Goal: Information Seeking & Learning: Learn about a topic

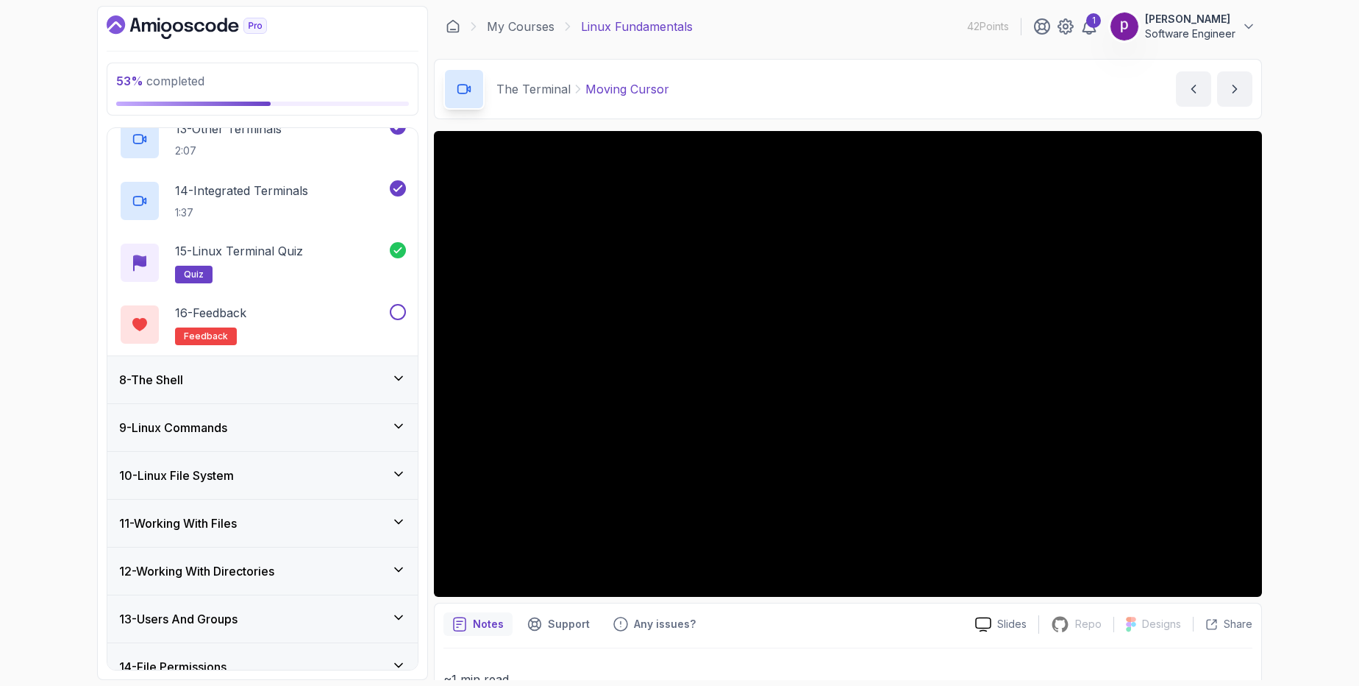
scroll to position [1164, 0]
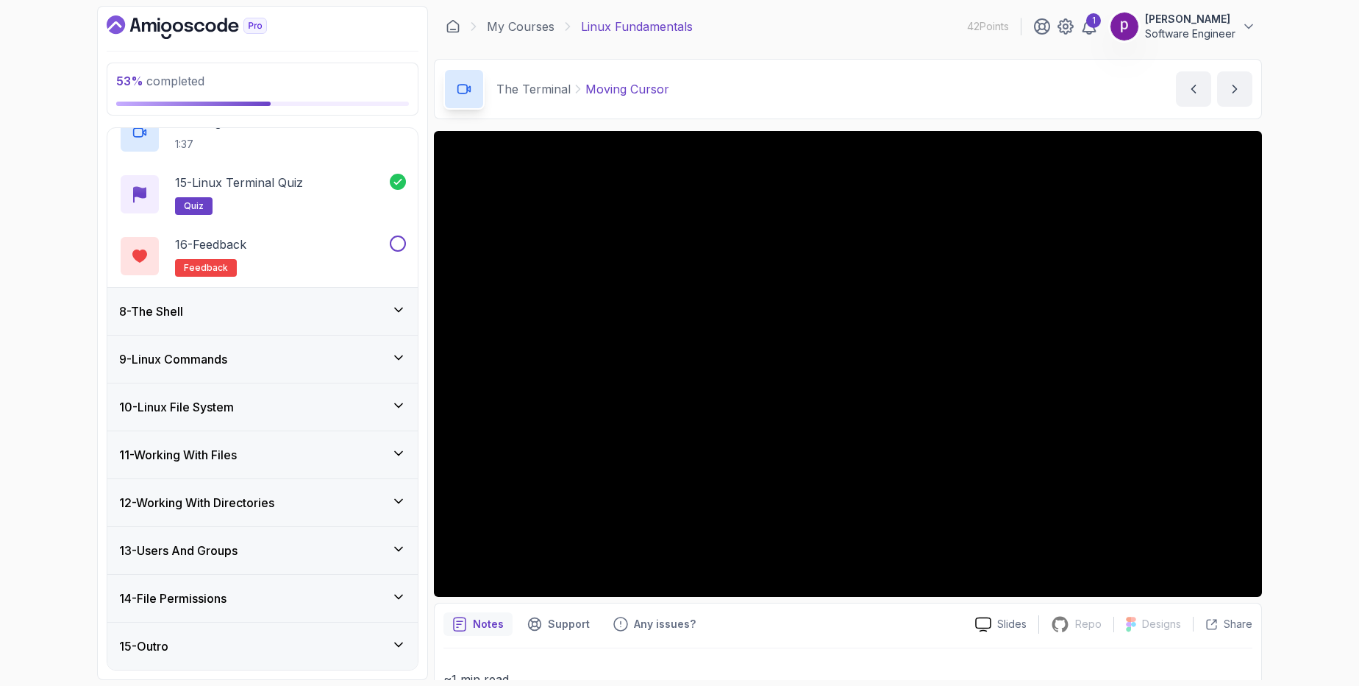
click at [185, 503] on h3 "12 - Working With Directories" at bounding box center [196, 503] width 155 height 18
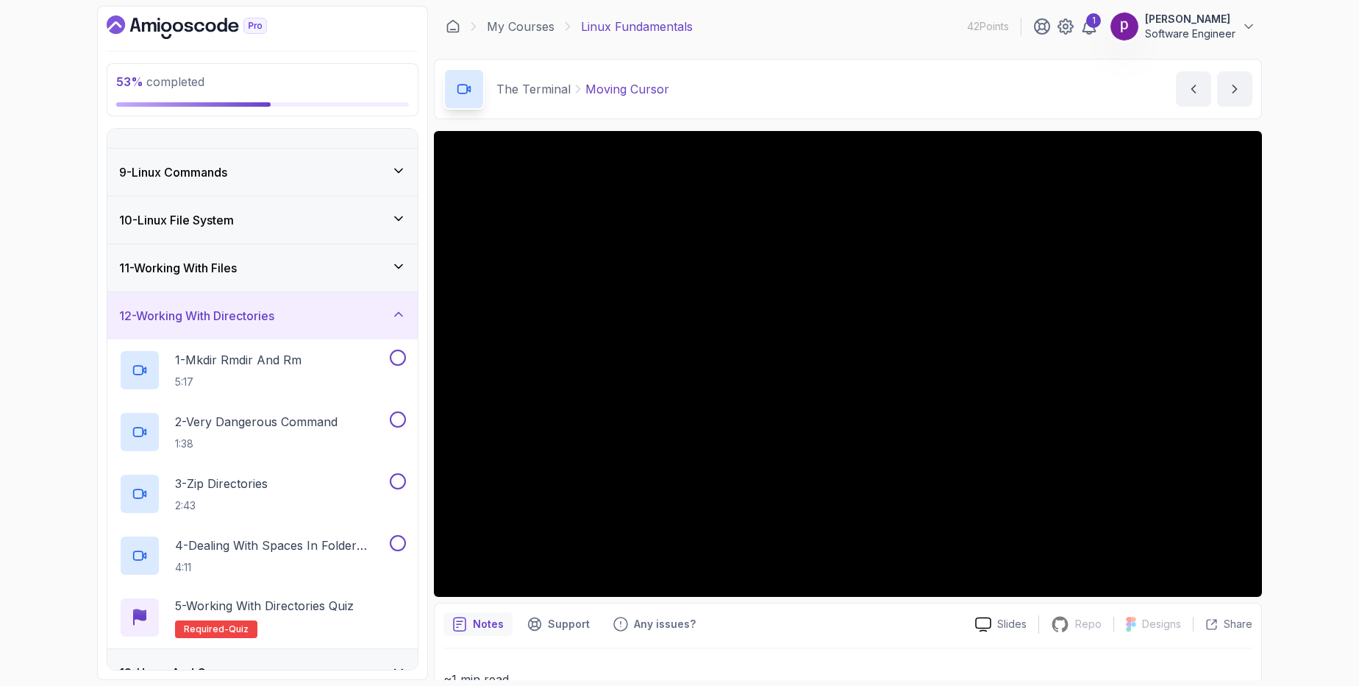
scroll to position [360, 0]
click at [207, 370] on p "1 - Mkdir Rmdir And Rm" at bounding box center [238, 363] width 127 height 18
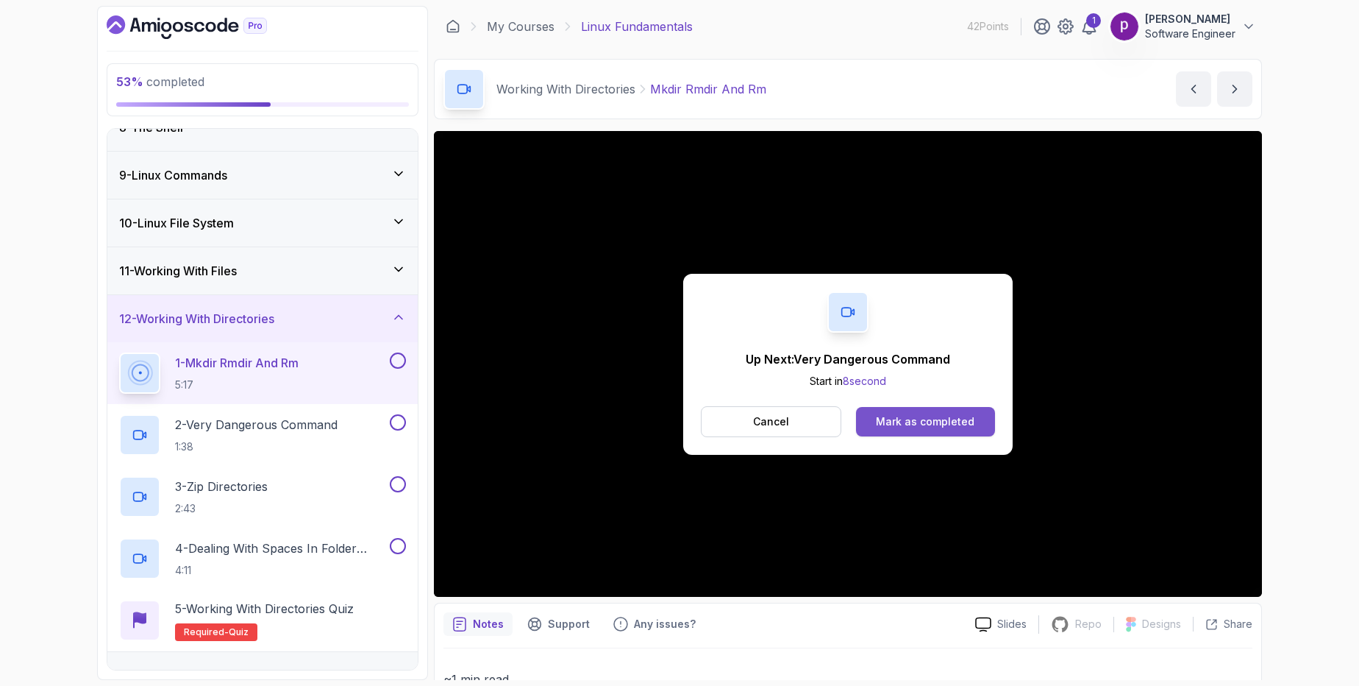
click at [915, 419] on div "Mark as completed" at bounding box center [925, 421] width 99 height 15
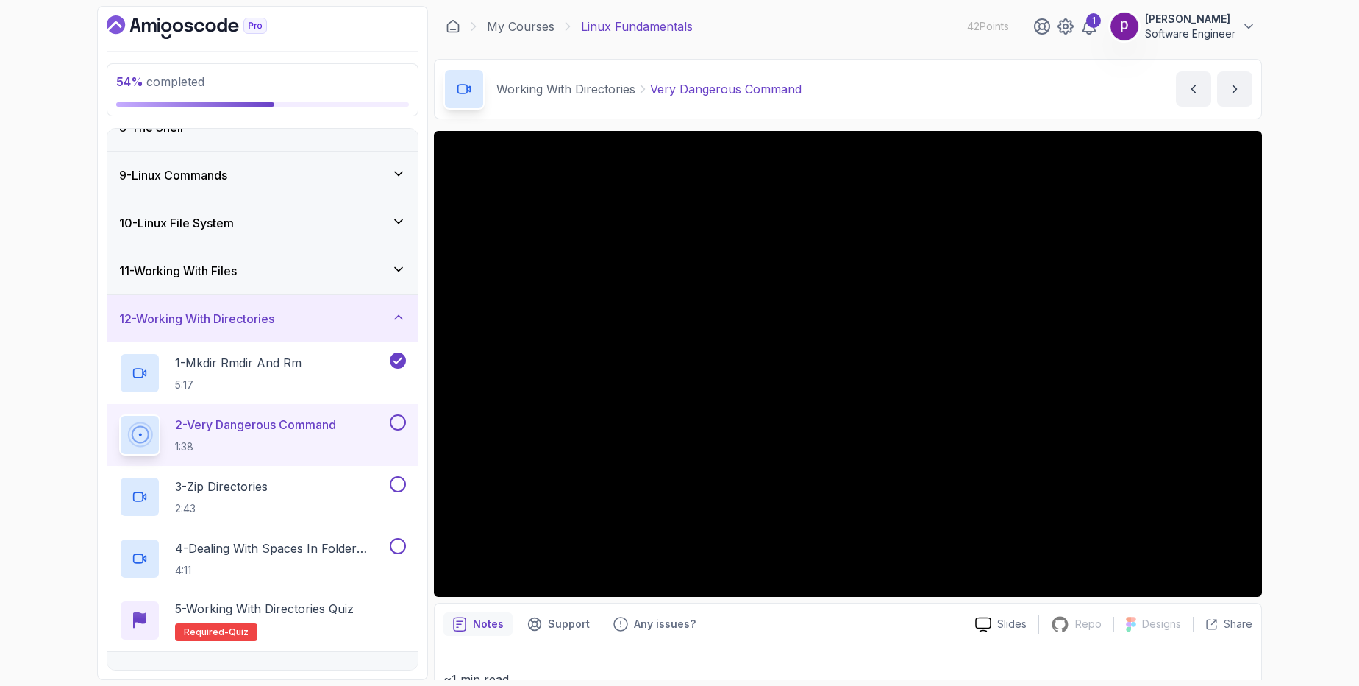
scroll to position [485, 0]
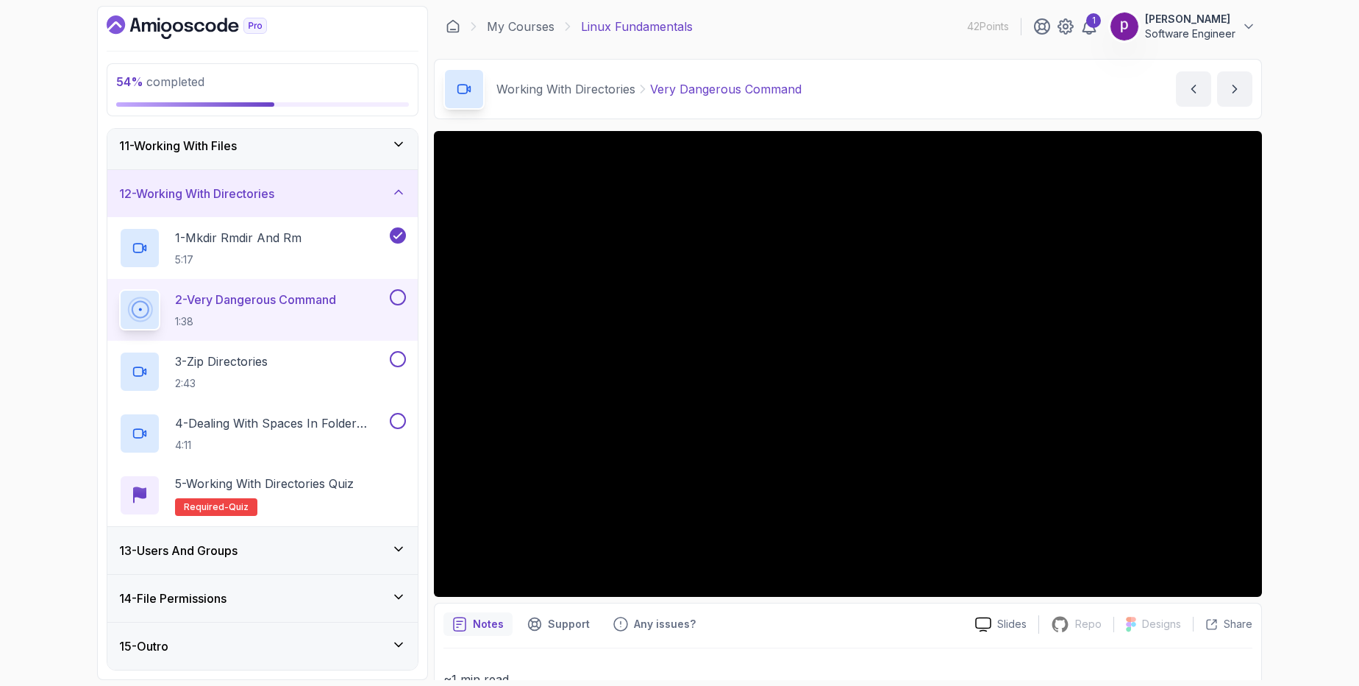
click at [238, 550] on h3 "13 - Users And Groups" at bounding box center [178, 550] width 118 height 18
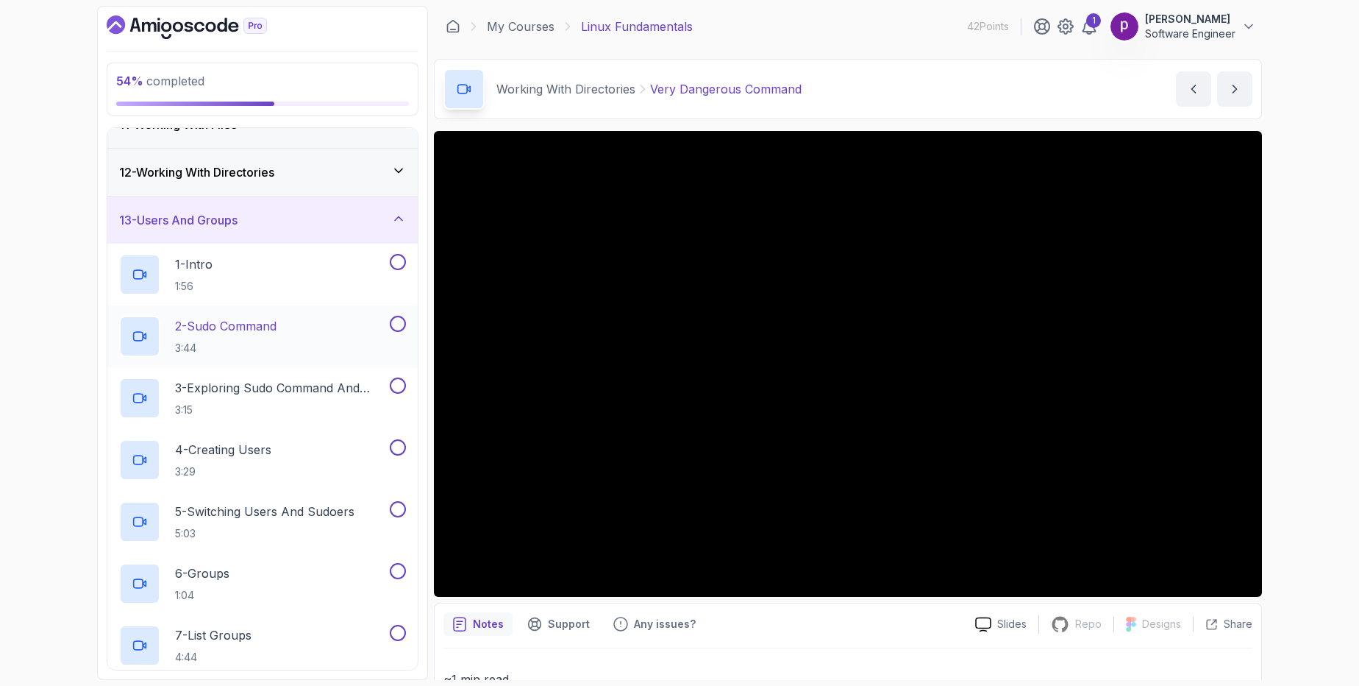
scroll to position [408, 0]
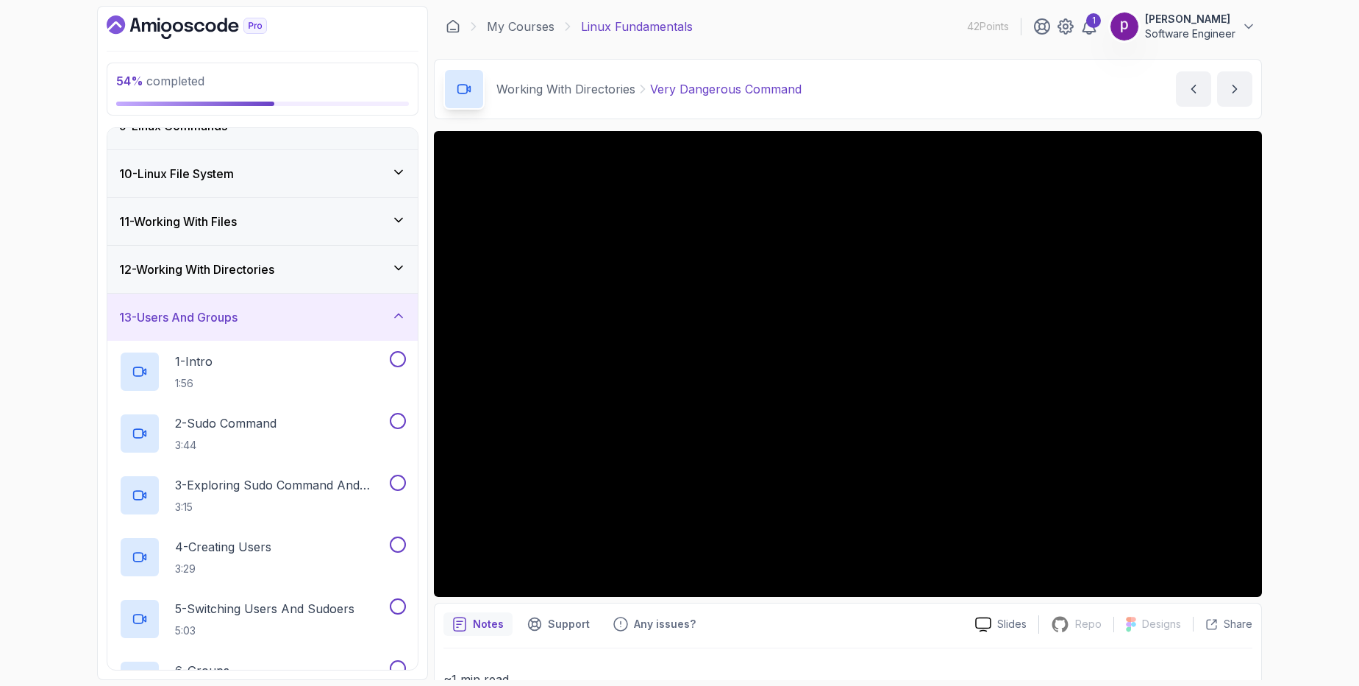
click at [238, 316] on h3 "13 - Users And Groups" at bounding box center [178, 317] width 118 height 18
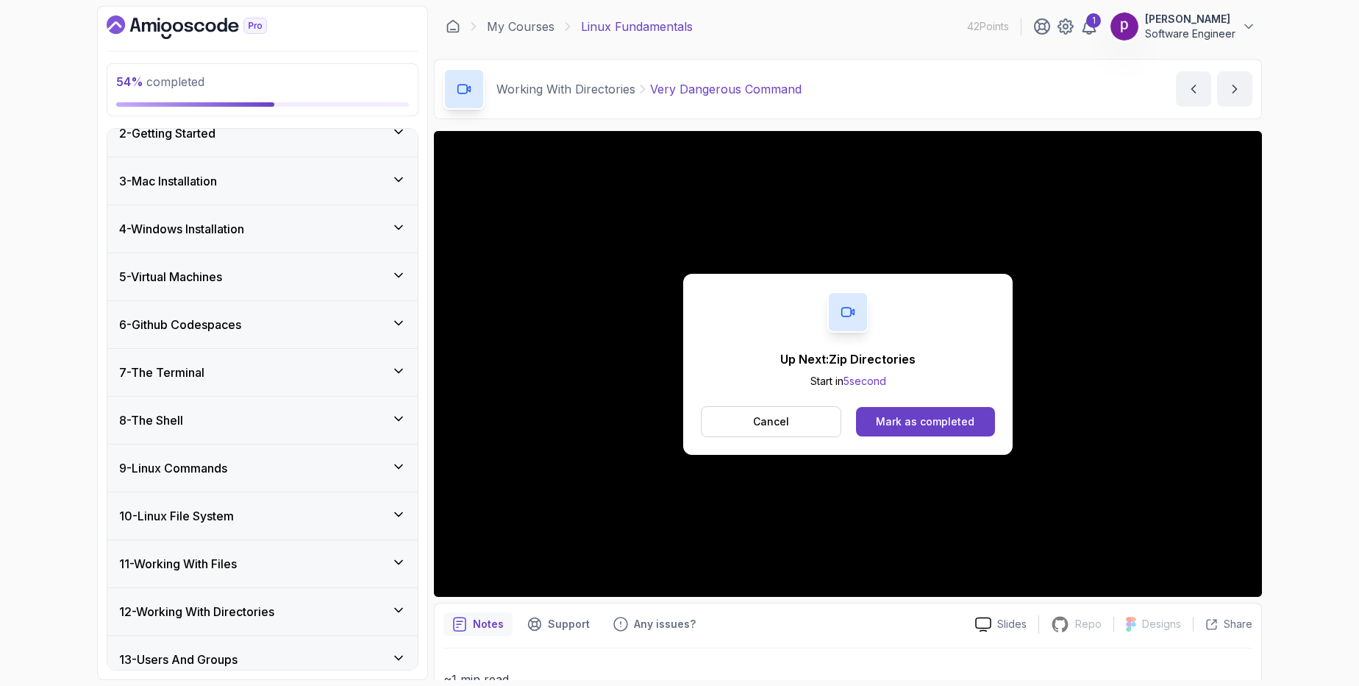
scroll to position [176, 0]
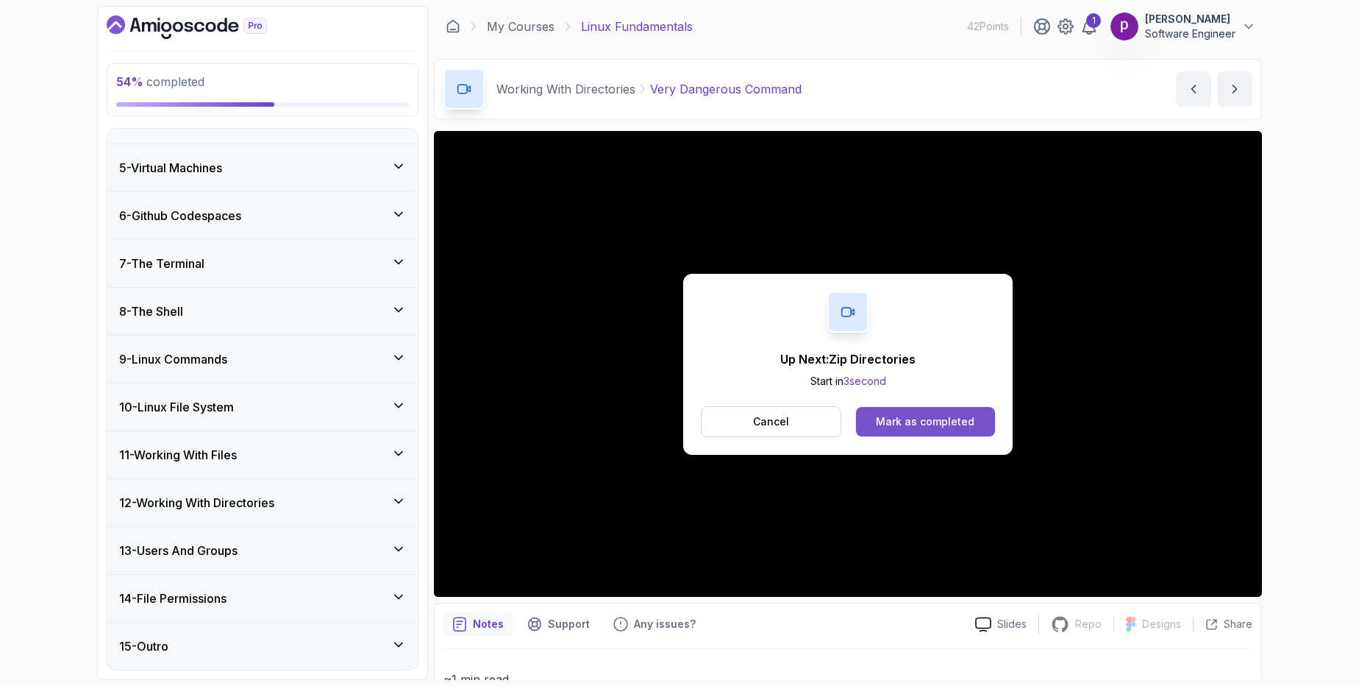
click at [909, 419] on div "Mark as completed" at bounding box center [925, 421] width 99 height 15
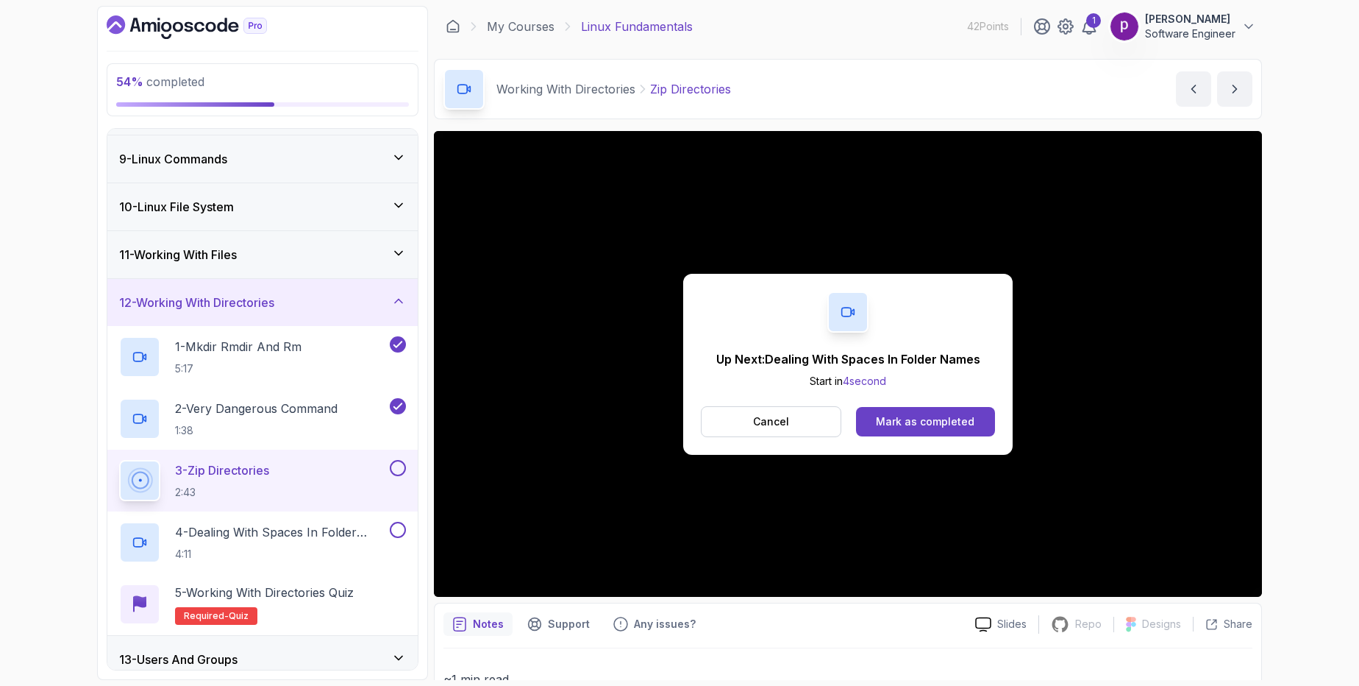
scroll to position [484, 0]
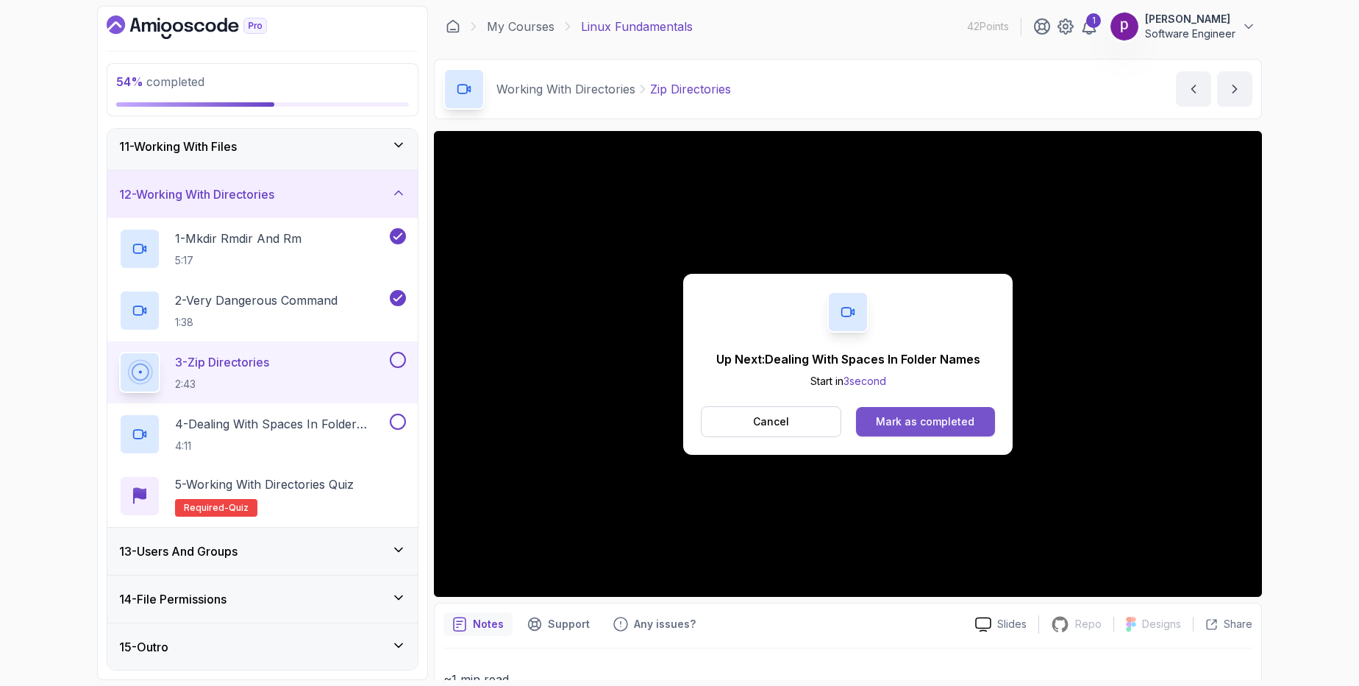
click at [947, 428] on div "Mark as completed" at bounding box center [925, 421] width 99 height 15
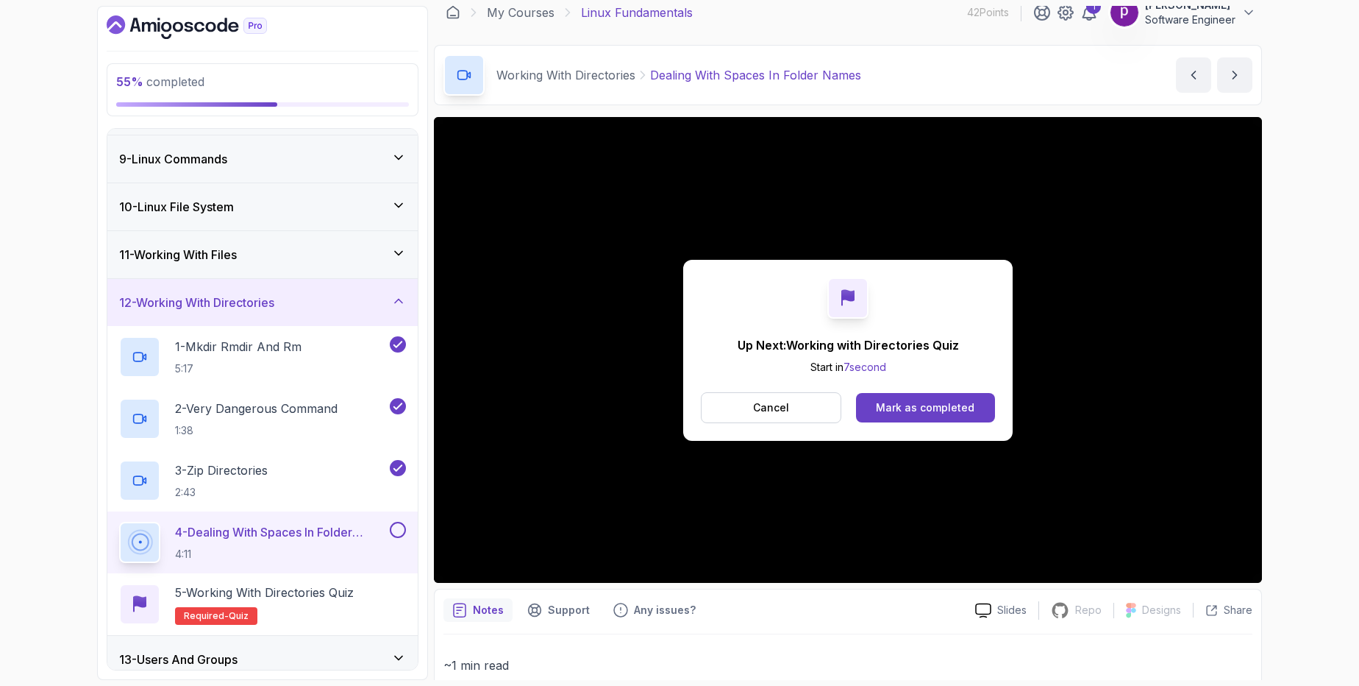
scroll to position [484, 0]
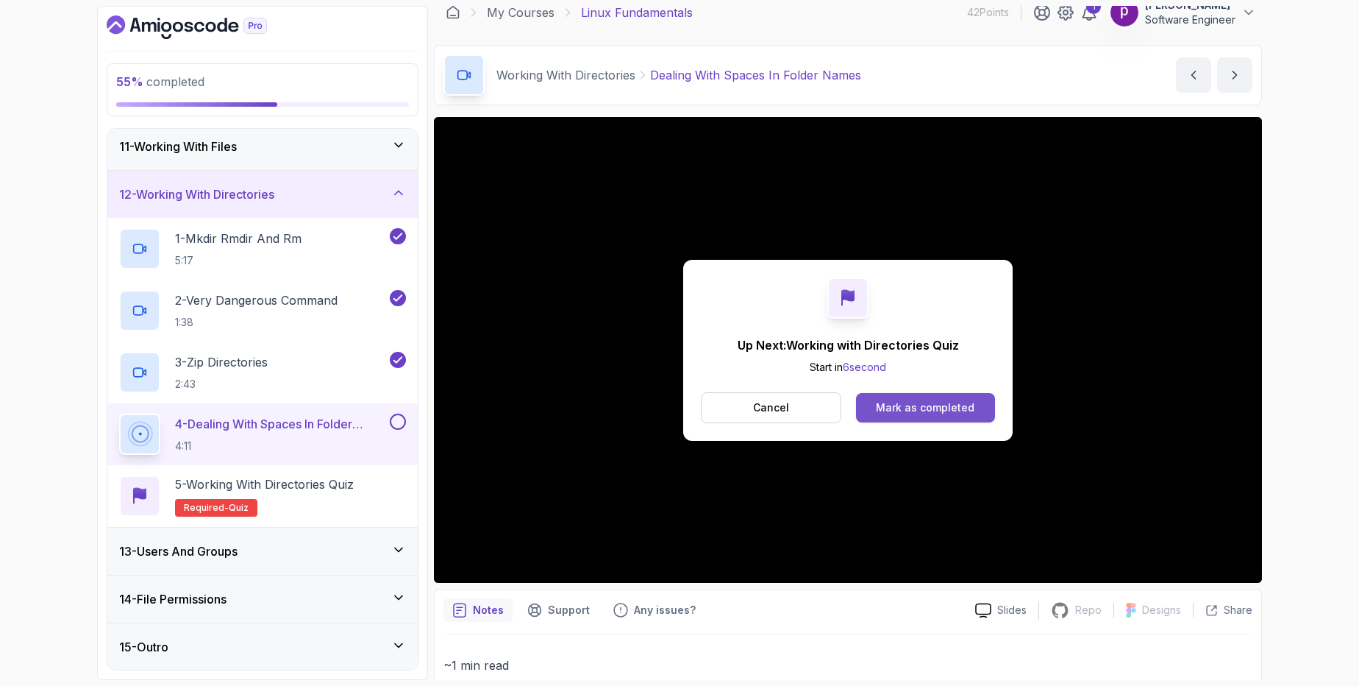
click at [936, 407] on div "Mark as completed" at bounding box center [925, 407] width 99 height 15
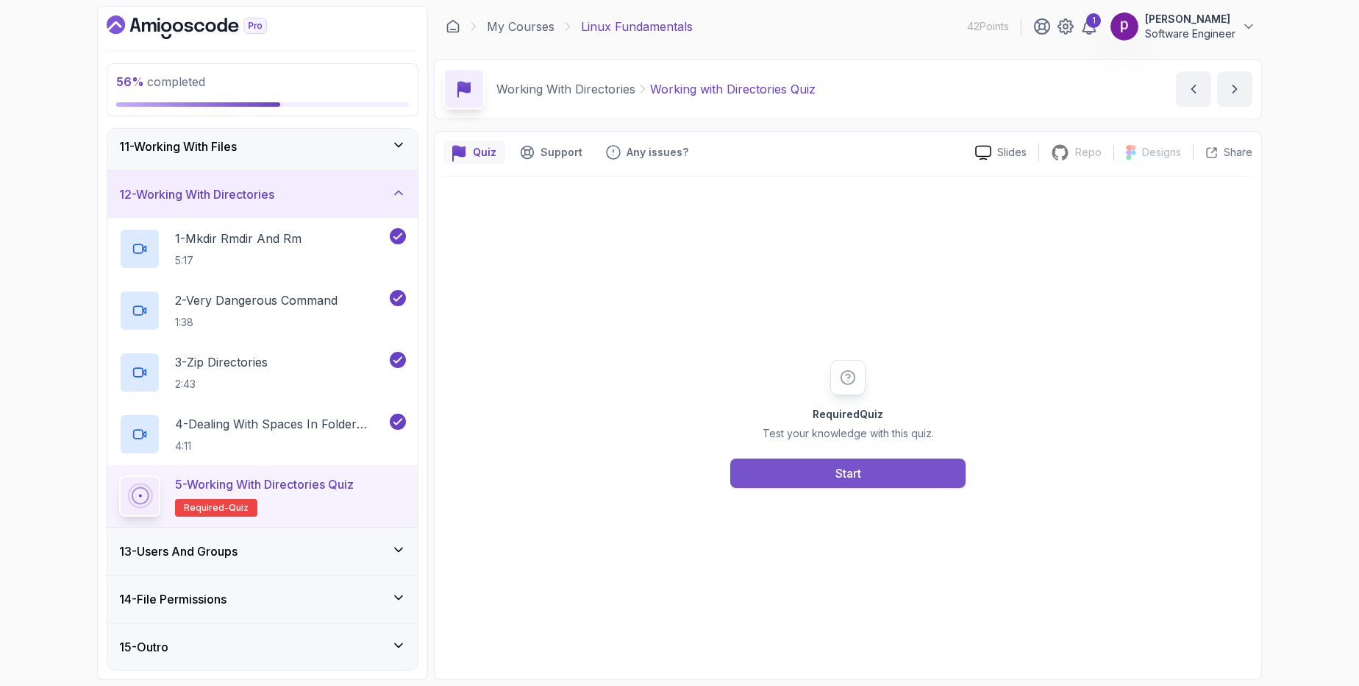
click at [838, 467] on div "Start" at bounding box center [849, 473] width 26 height 18
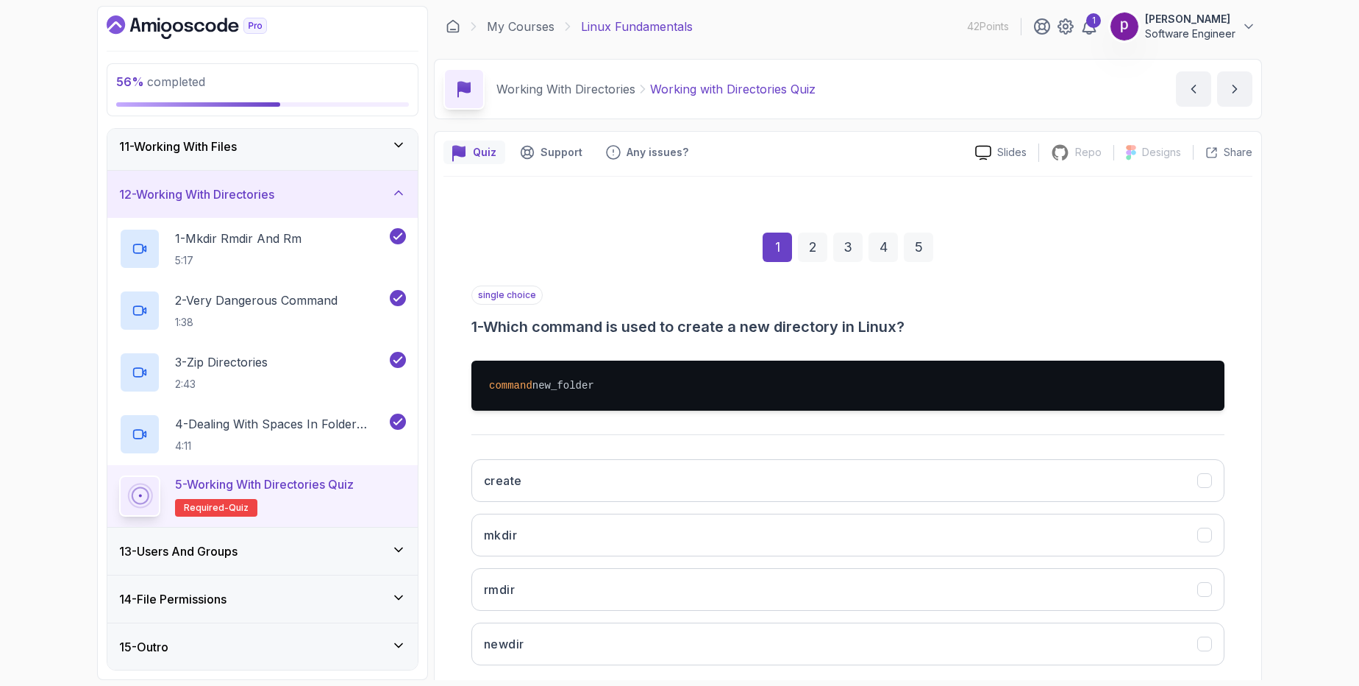
scroll to position [80, 0]
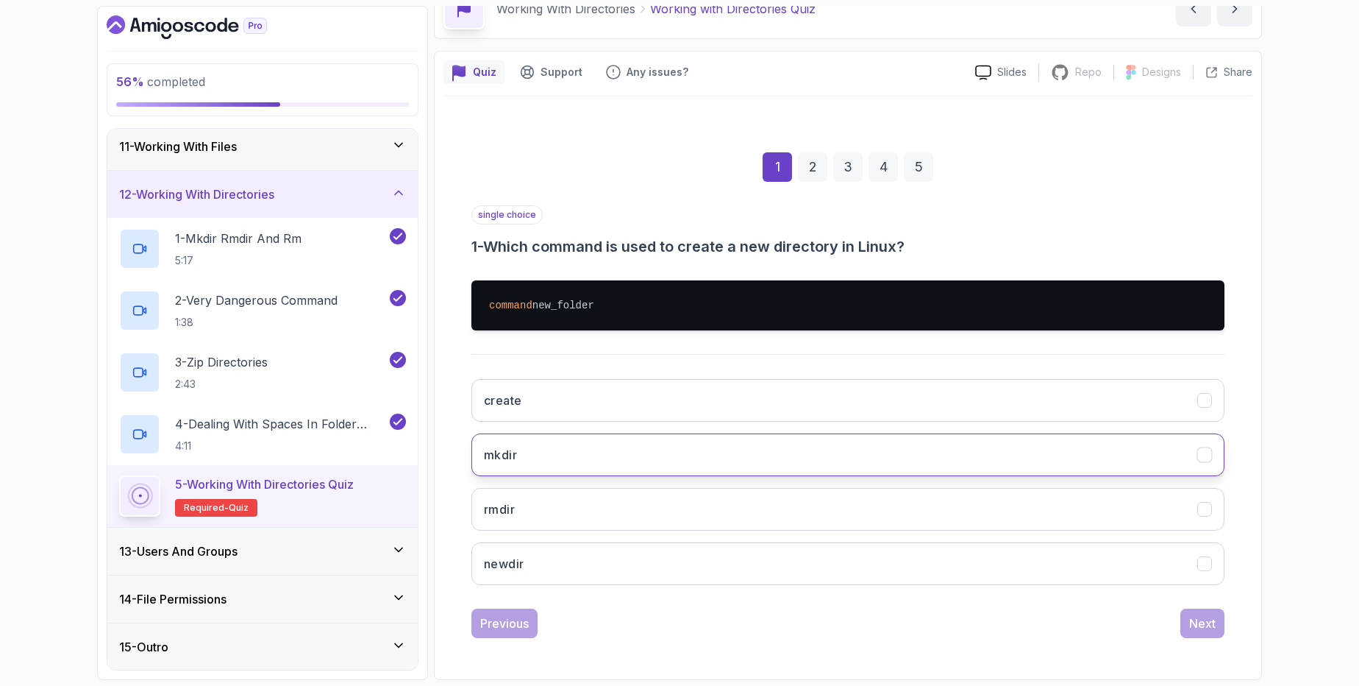
click at [550, 468] on button "mkdir" at bounding box center [848, 454] width 753 height 43
click at [1202, 625] on div "Next" at bounding box center [1202, 623] width 26 height 18
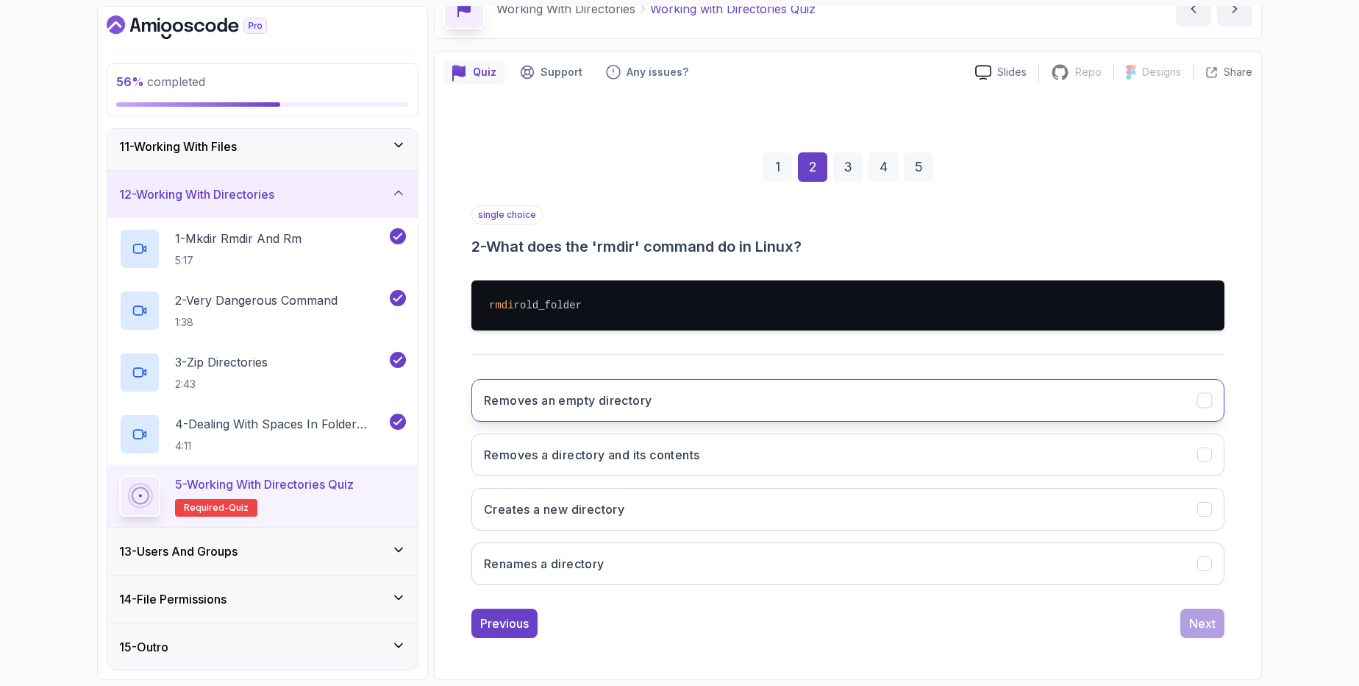
click at [496, 405] on h3 "Removes an empty directory" at bounding box center [568, 400] width 168 height 18
click at [1198, 622] on div "Next" at bounding box center [1202, 623] width 26 height 18
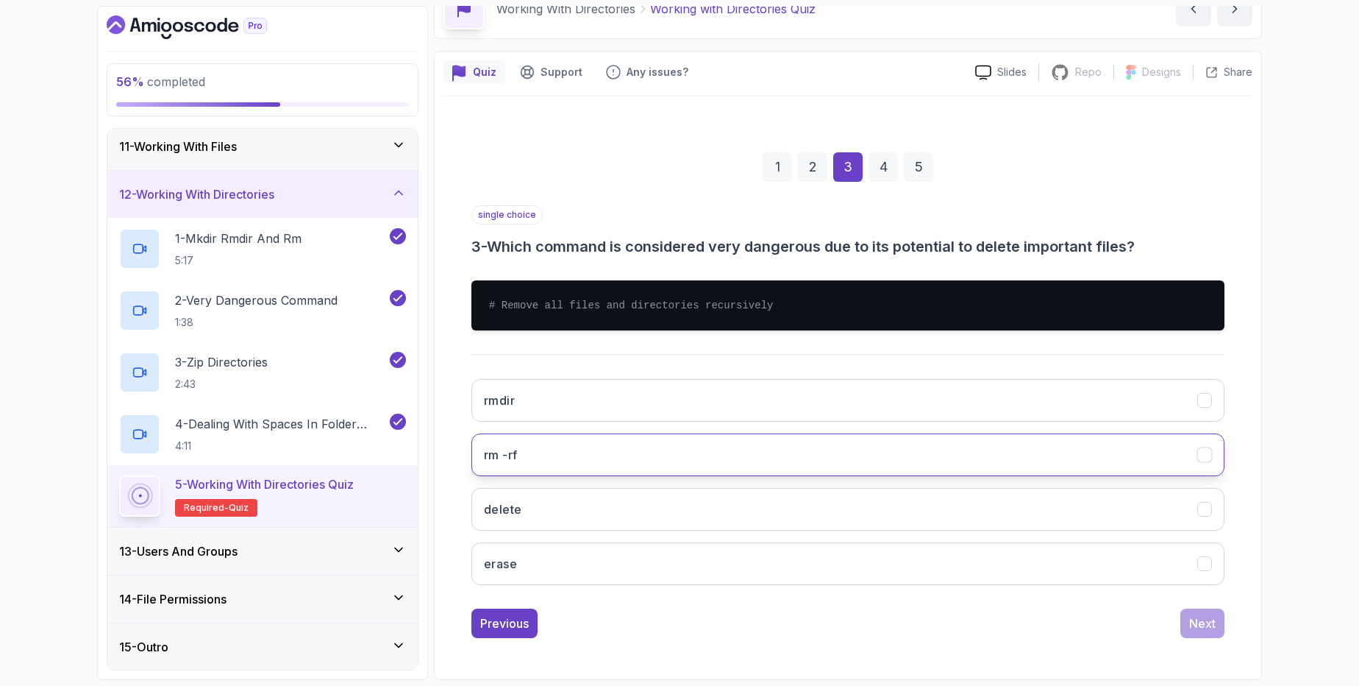
click at [572, 455] on button "rm -rf" at bounding box center [848, 454] width 753 height 43
click at [1206, 624] on div "Next" at bounding box center [1202, 623] width 26 height 18
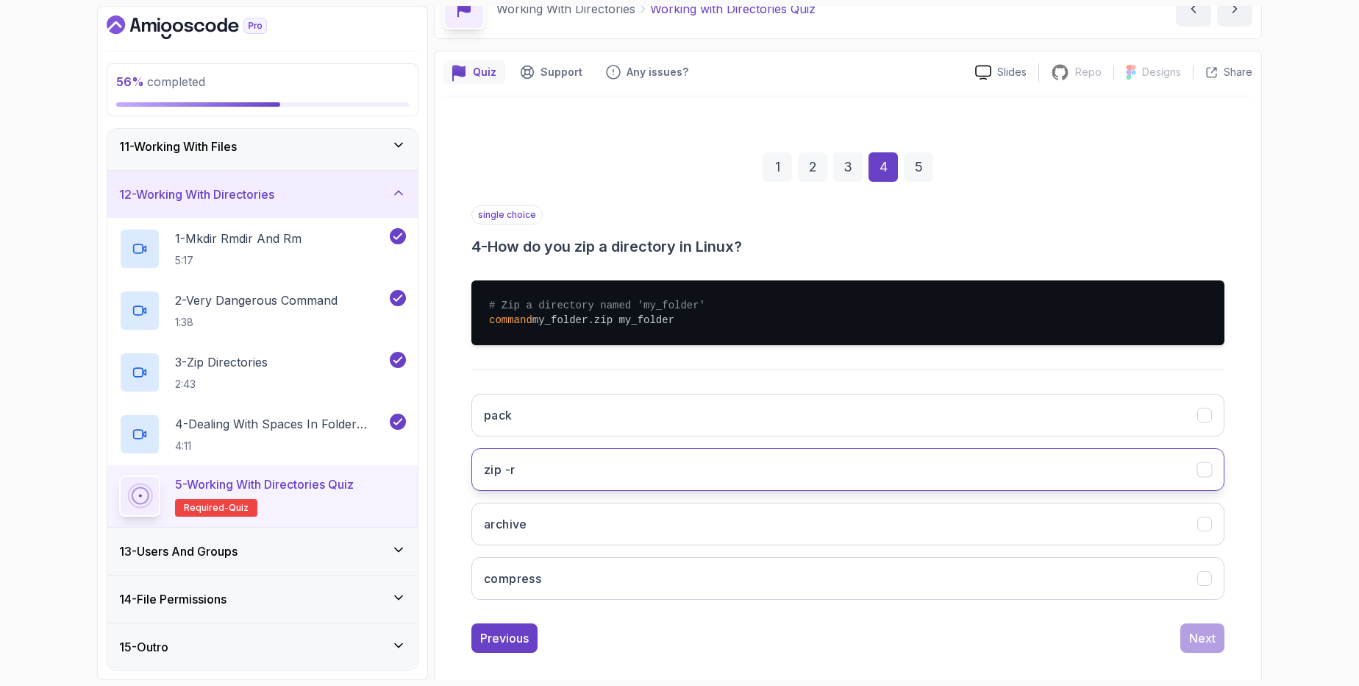
click at [586, 469] on button "zip -r" at bounding box center [848, 469] width 753 height 43
click at [1204, 636] on div "Next" at bounding box center [1202, 638] width 26 height 18
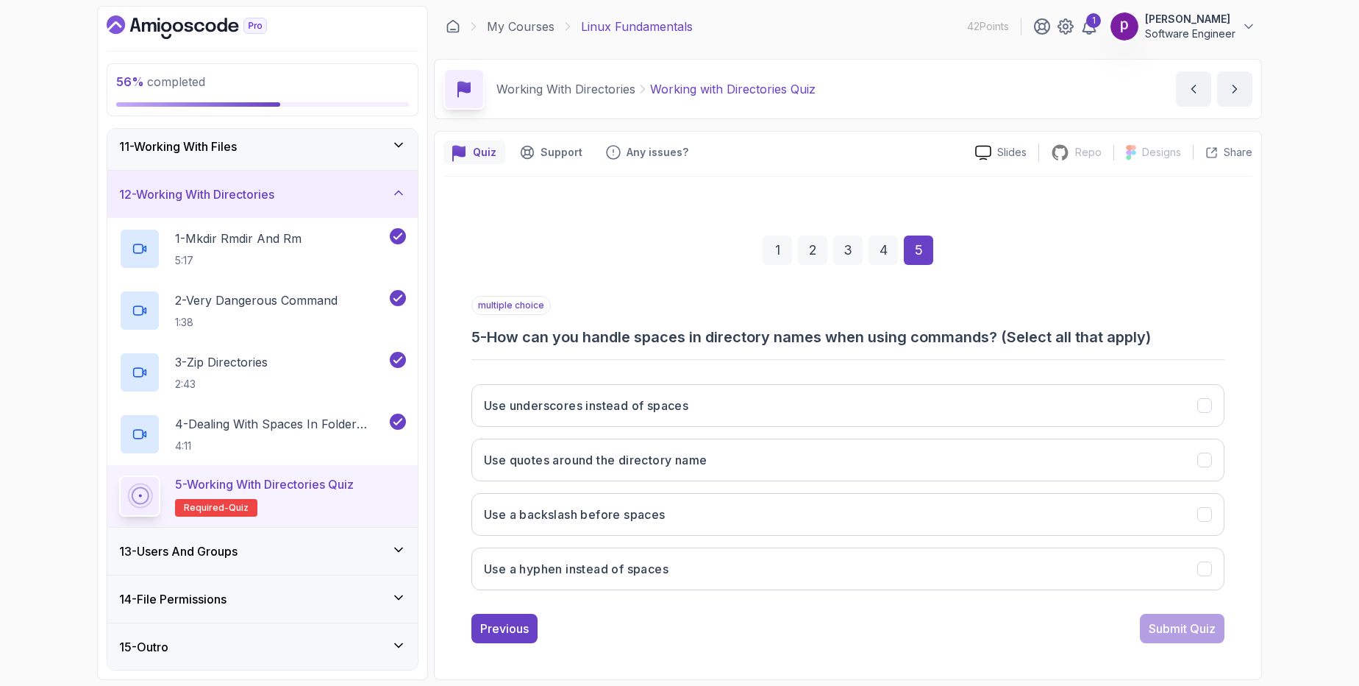
scroll to position [0, 0]
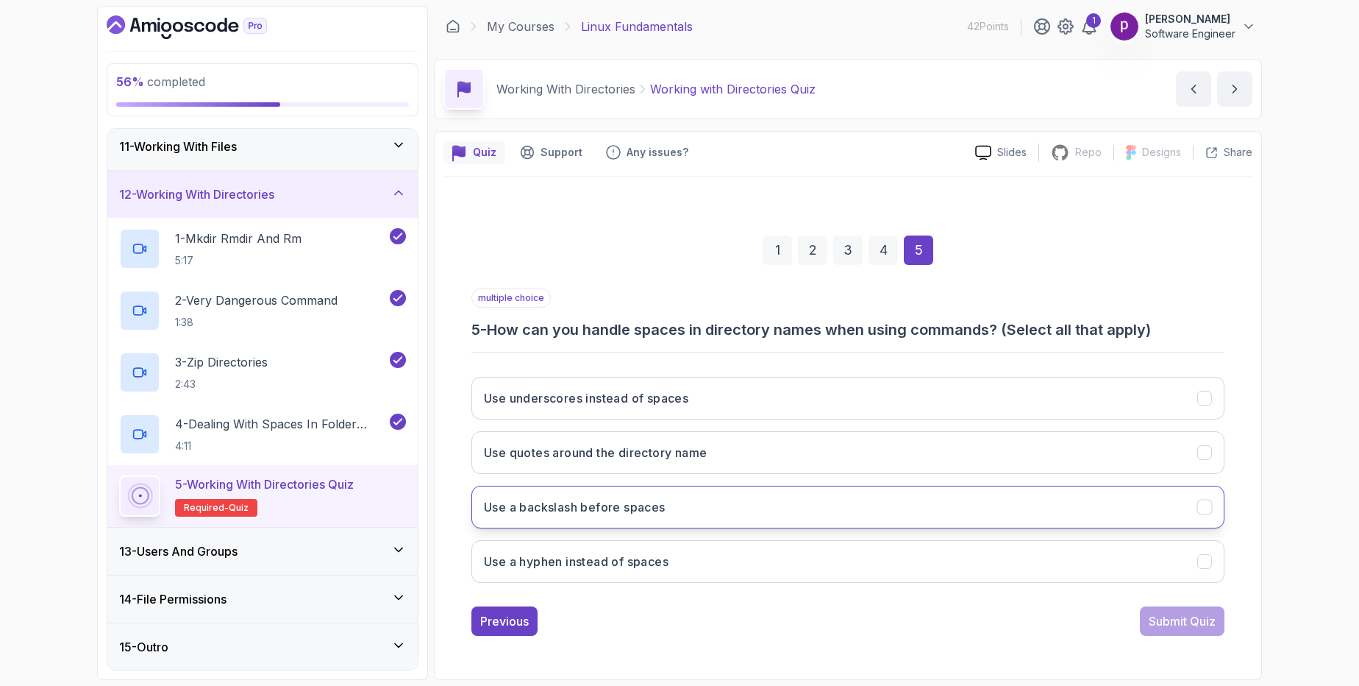
click at [500, 513] on h3 "Use a backslash before spaces" at bounding box center [575, 507] width 182 height 18
click at [1193, 620] on div "Submit Quiz" at bounding box center [1182, 621] width 67 height 18
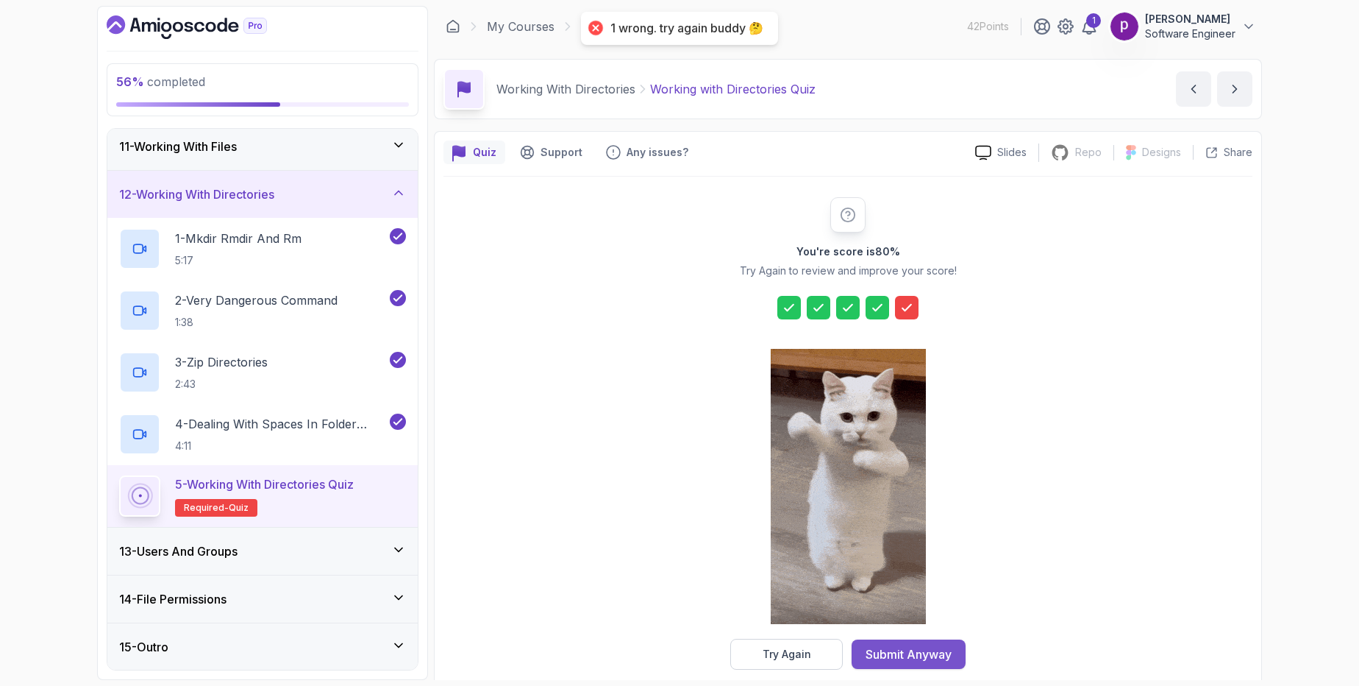
click at [894, 654] on div "Submit Anyway" at bounding box center [909, 654] width 86 height 18
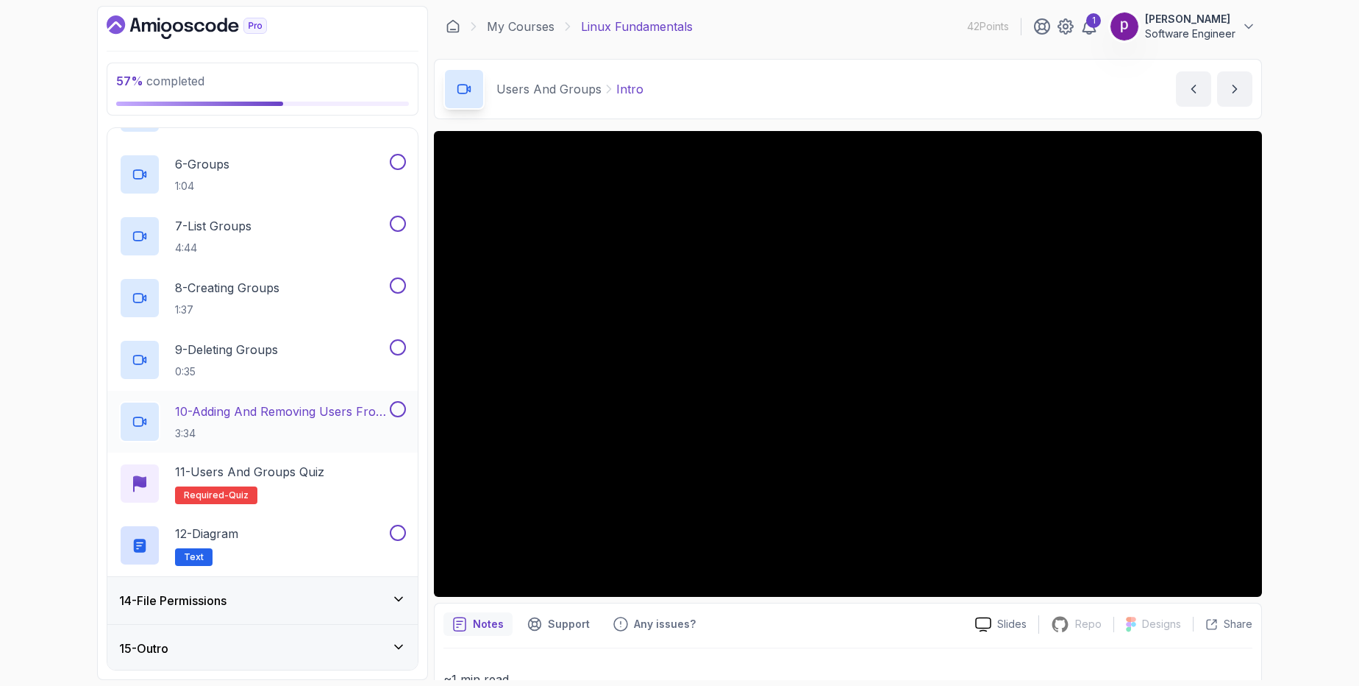
scroll to position [917, 0]
click at [226, 594] on h3 "14 - File Permissions" at bounding box center [172, 598] width 107 height 18
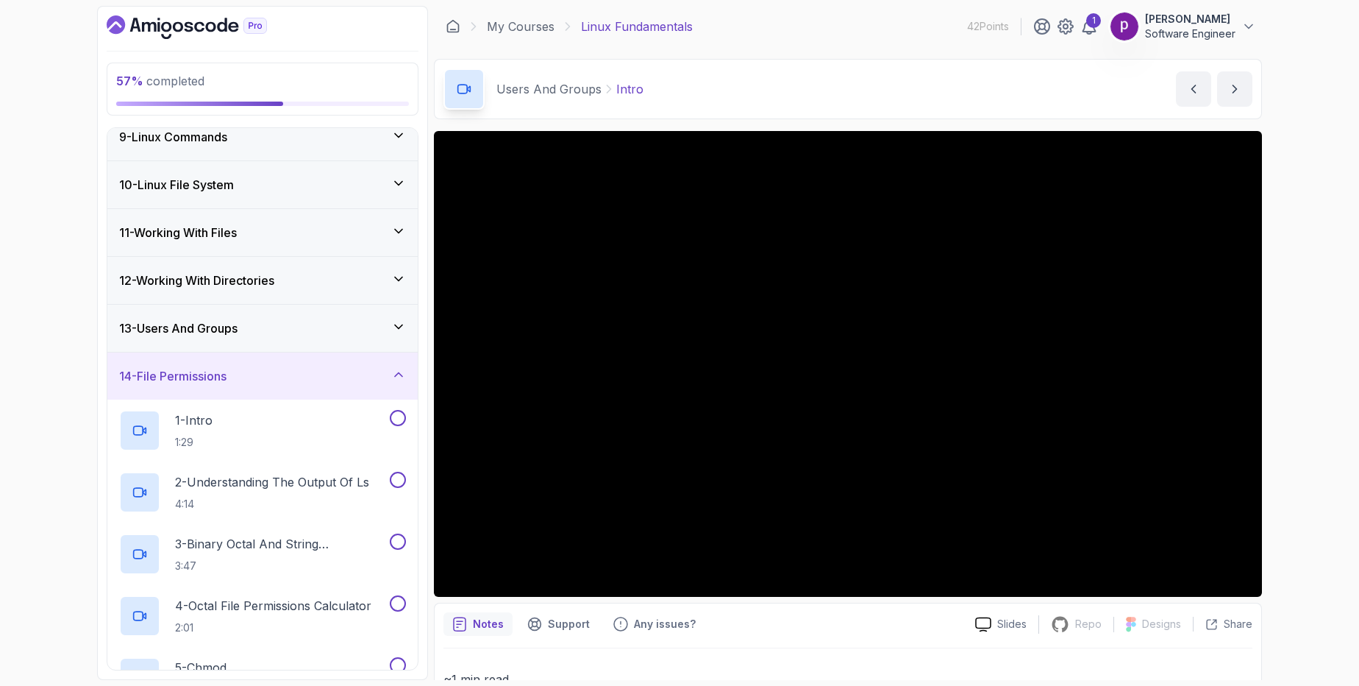
scroll to position [350, 0]
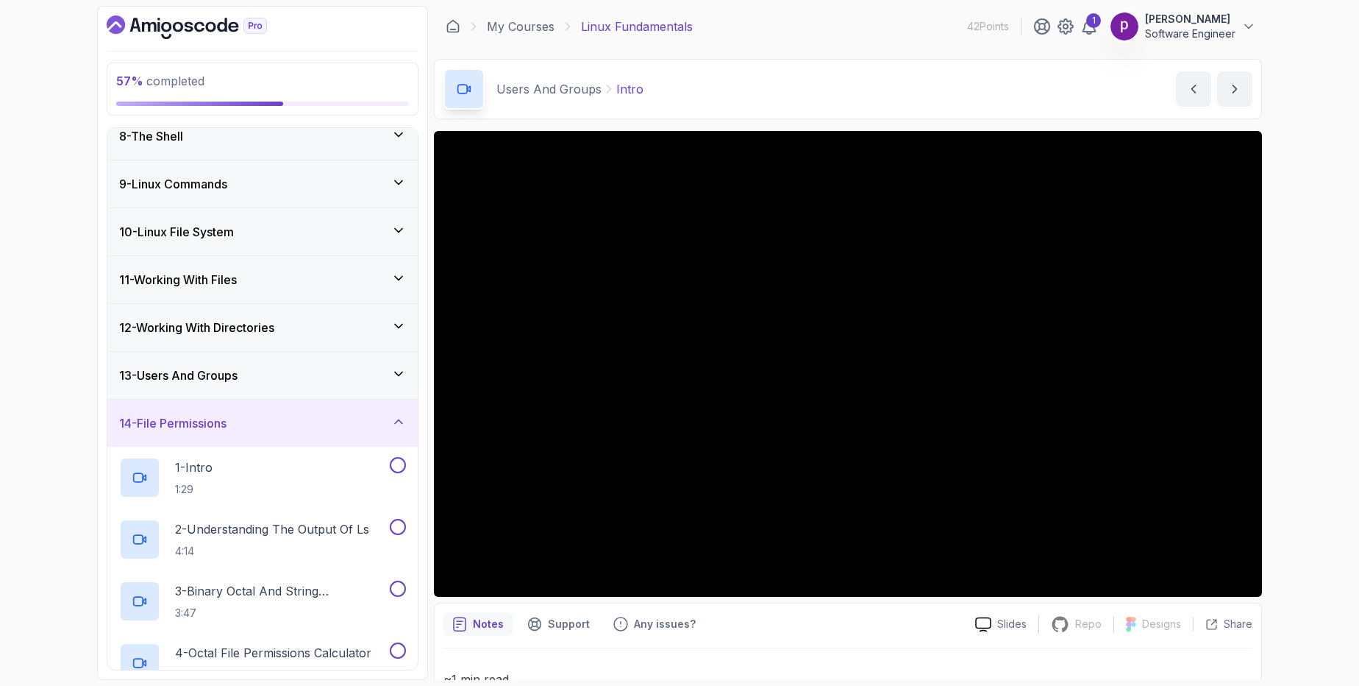
click at [240, 429] on div "14 - File Permissions" at bounding box center [262, 423] width 287 height 18
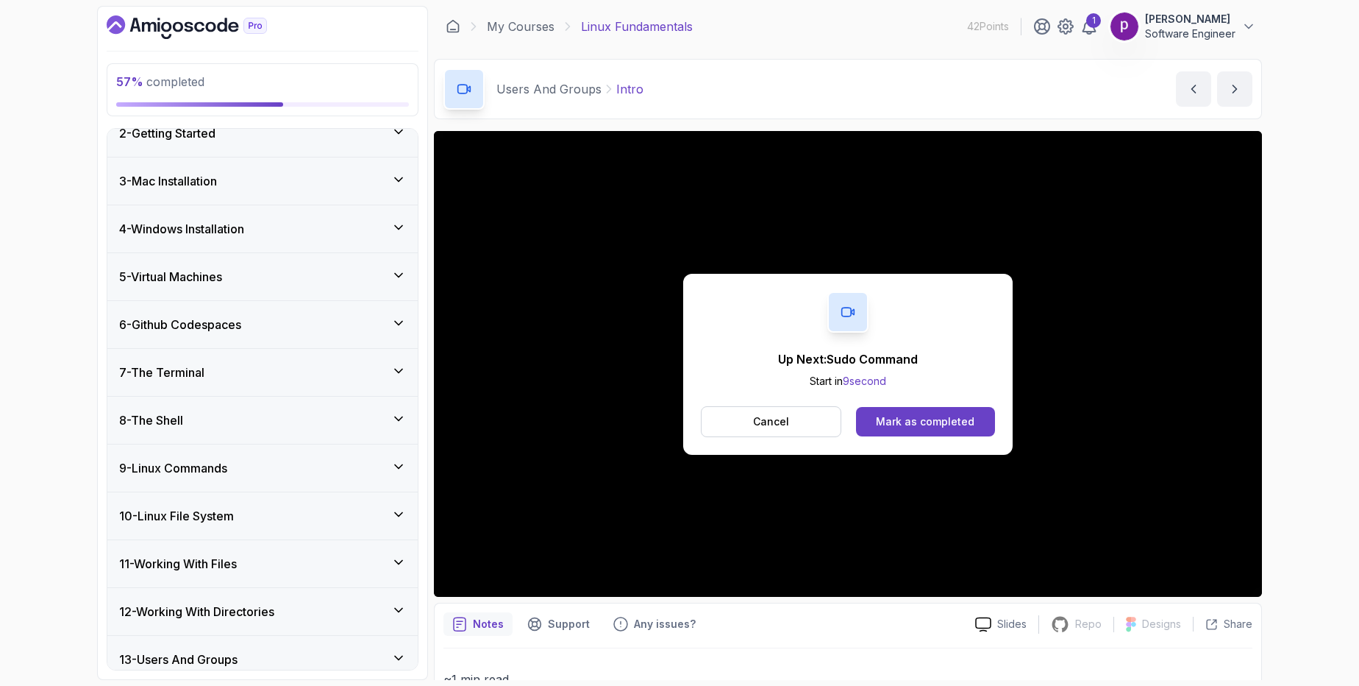
scroll to position [176, 0]
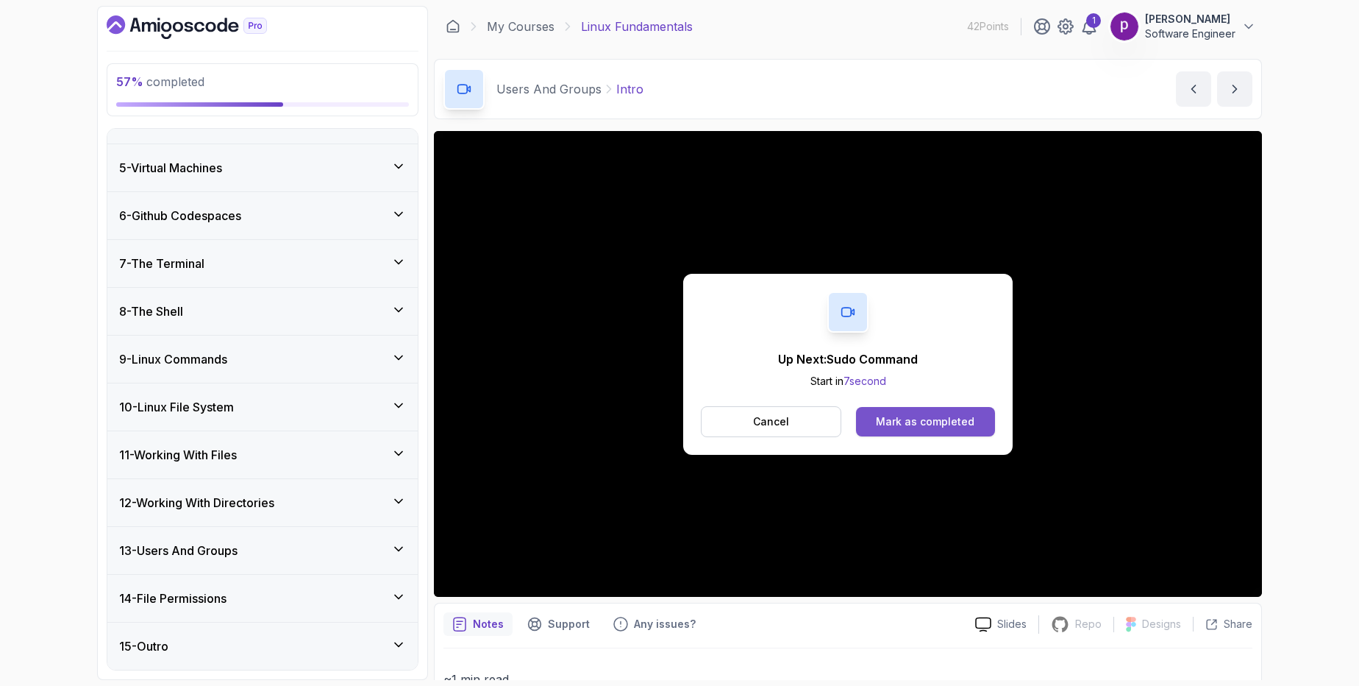
click at [897, 413] on button "Mark as completed" at bounding box center [925, 421] width 139 height 29
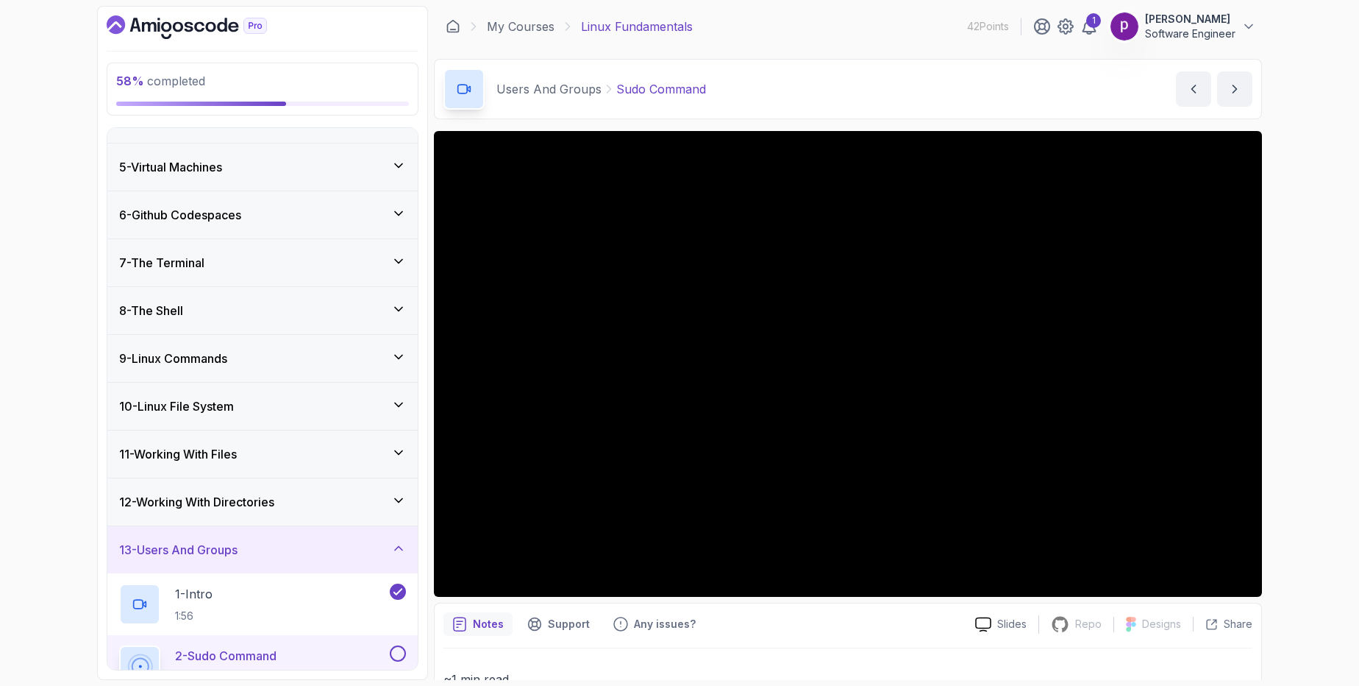
click at [1200, 23] on p "[PERSON_NAME]" at bounding box center [1190, 19] width 90 height 15
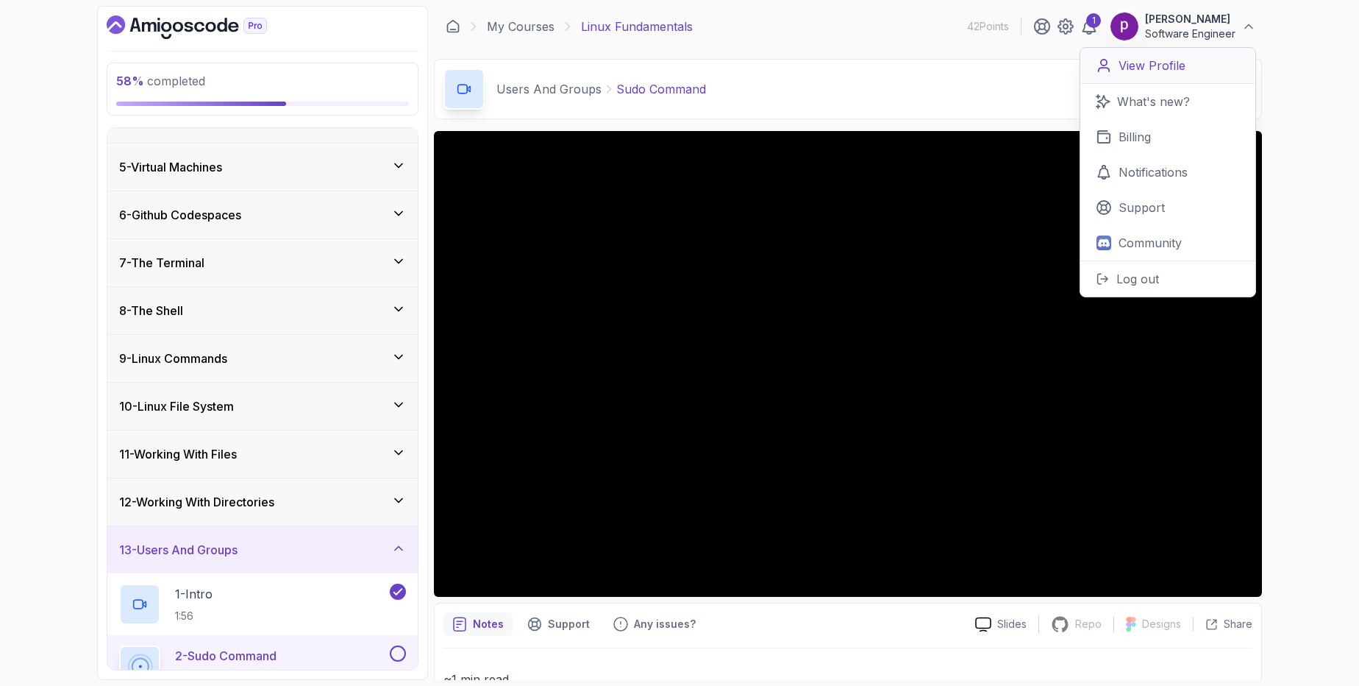
click at [1134, 61] on p "View Profile" at bounding box center [1152, 66] width 67 height 18
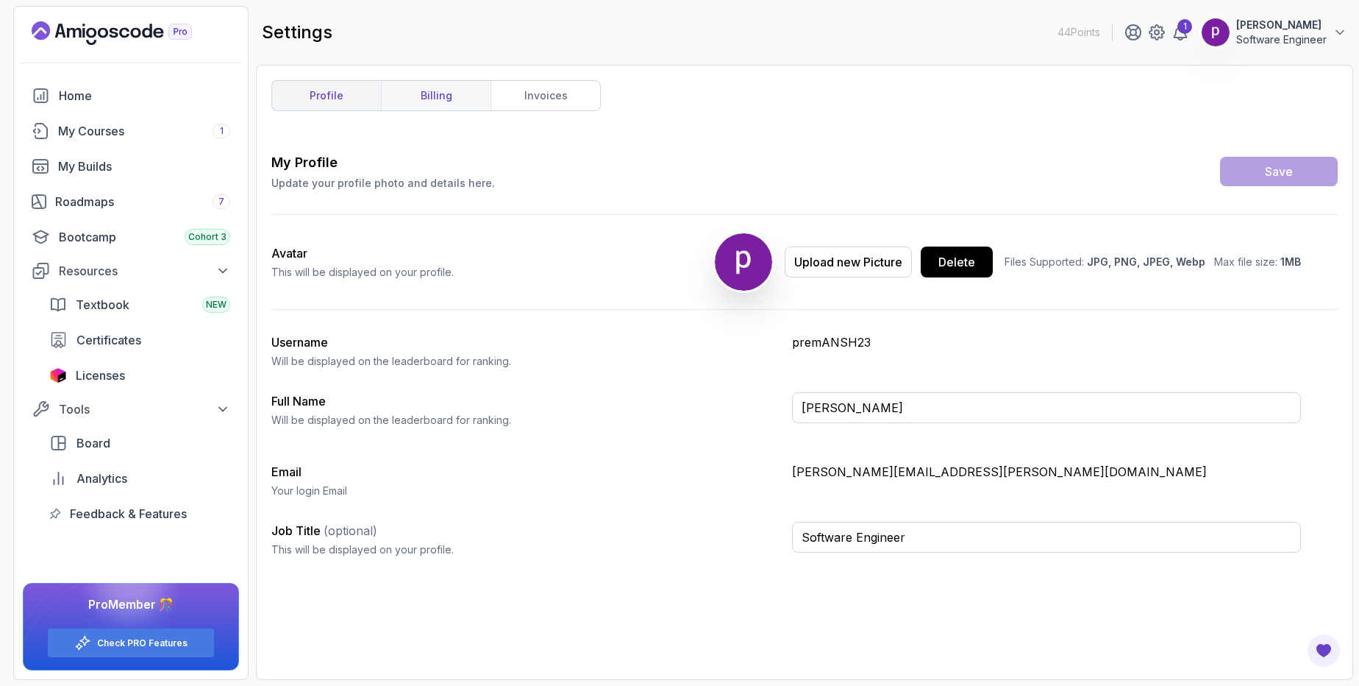
click at [433, 93] on link "billing" at bounding box center [436, 95] width 110 height 29
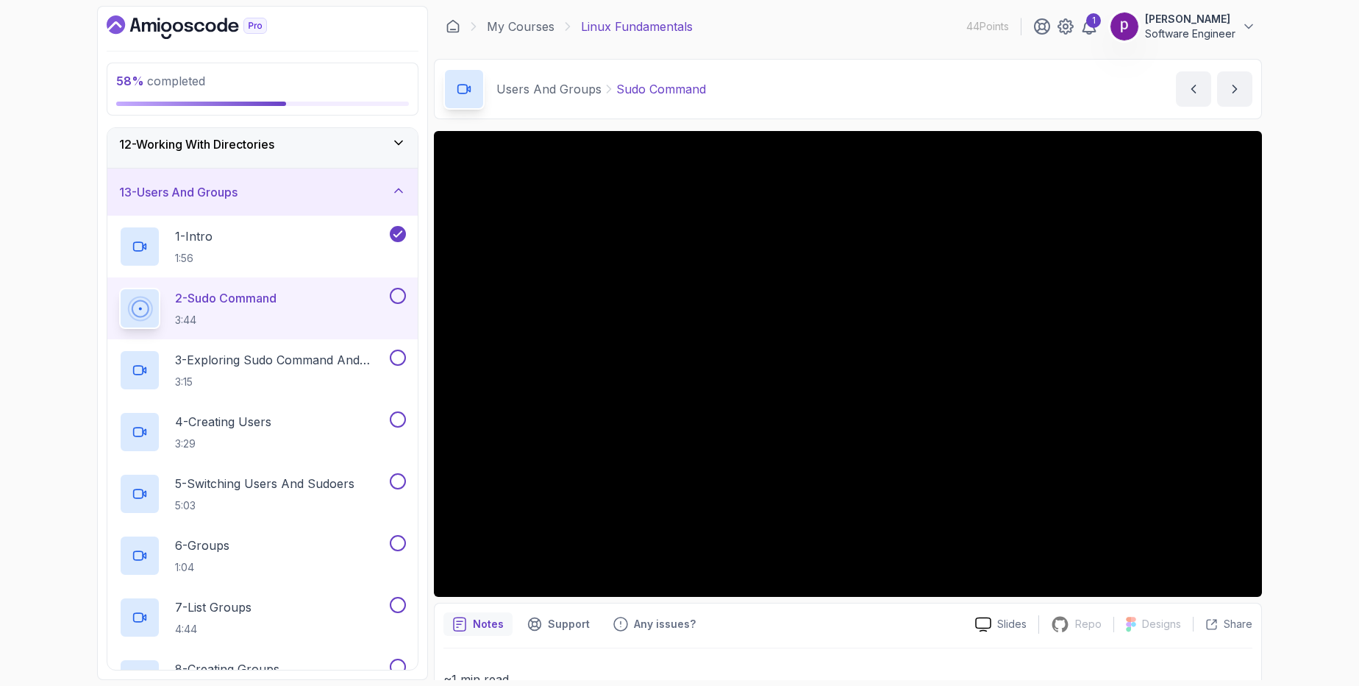
scroll to position [501, 0]
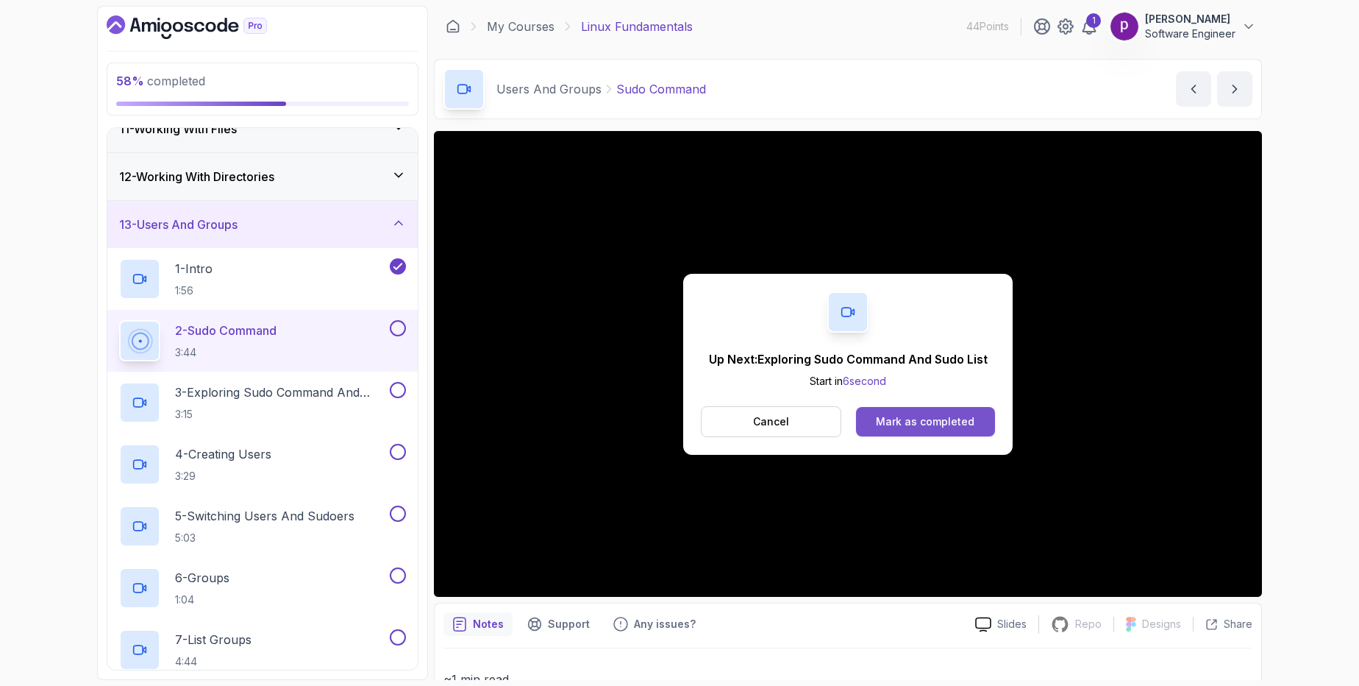
click at [919, 425] on div "Mark as completed" at bounding box center [925, 421] width 99 height 15
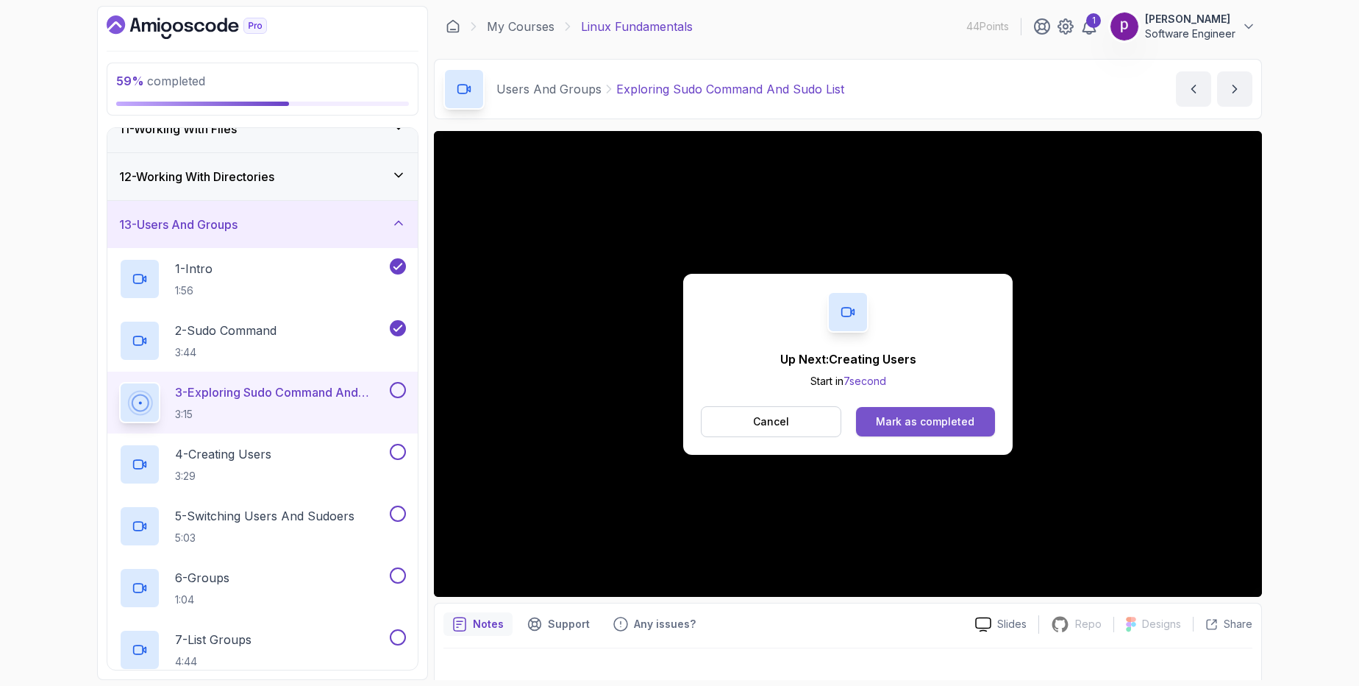
click at [919, 420] on div "Mark as completed" at bounding box center [925, 421] width 99 height 15
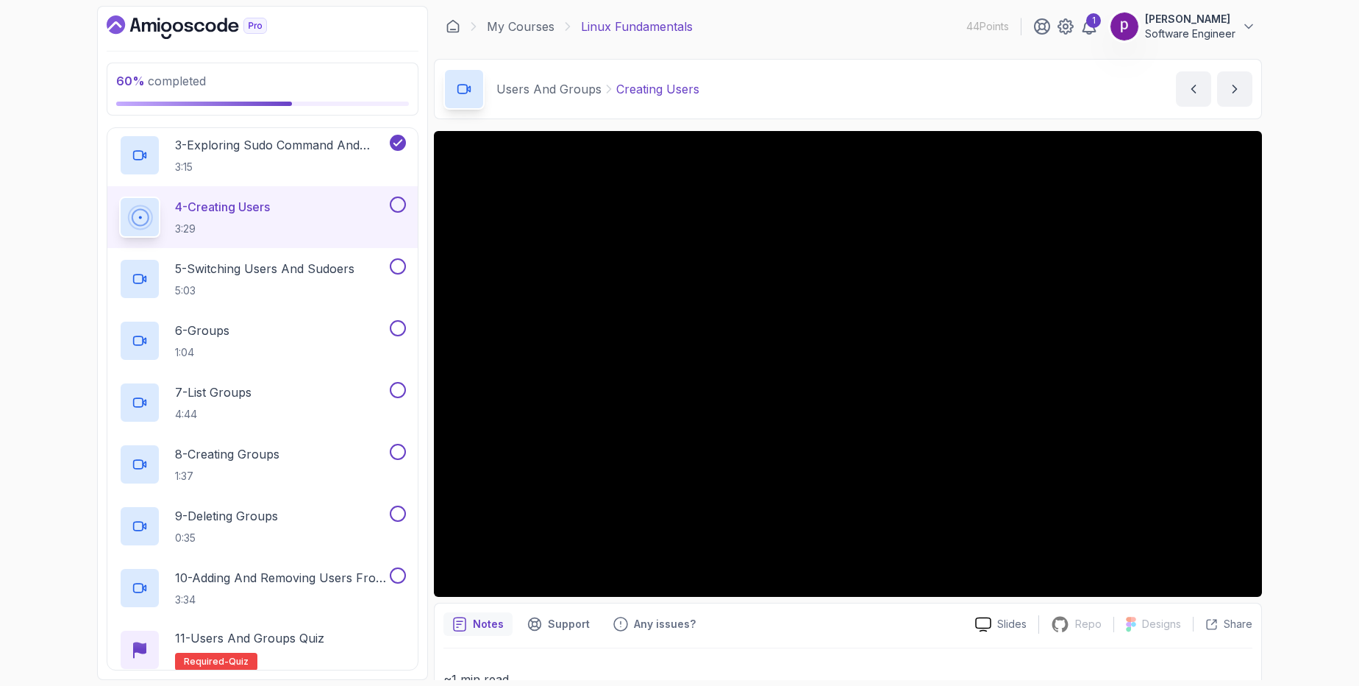
scroll to position [805, 0]
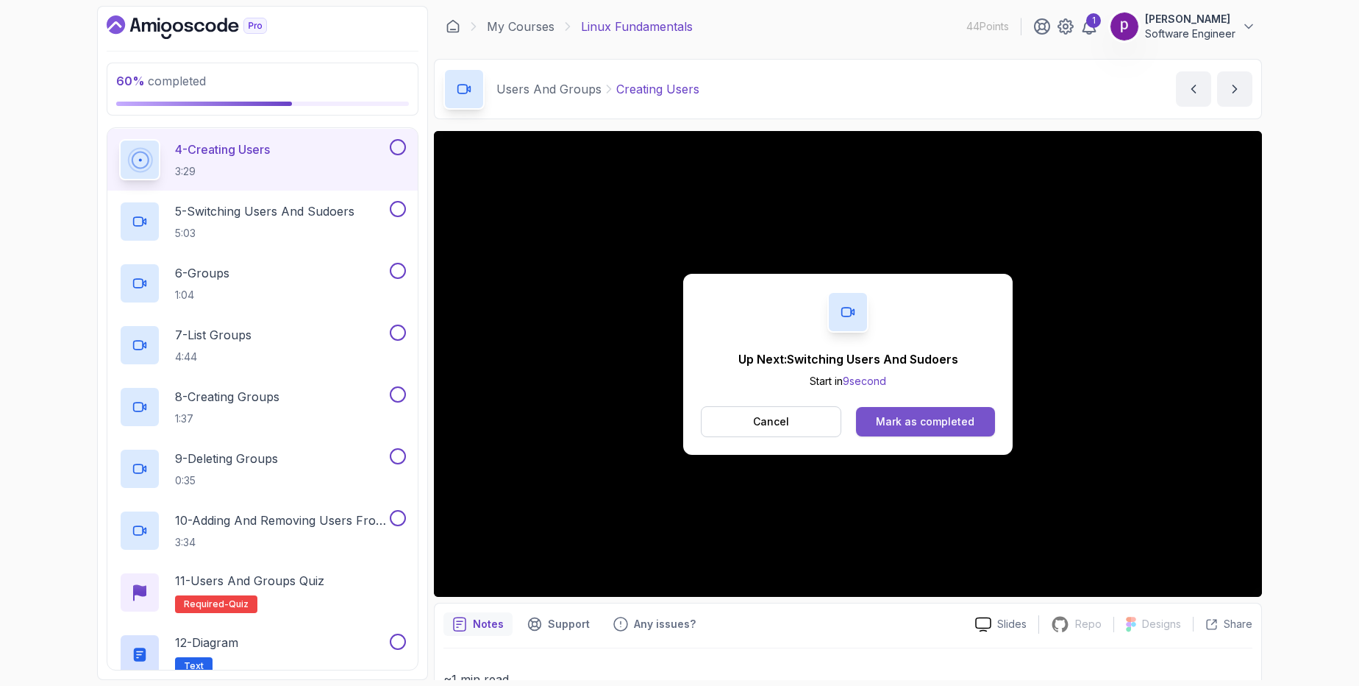
click at [913, 425] on div "Mark as completed" at bounding box center [925, 421] width 99 height 15
